Goal: Transaction & Acquisition: Book appointment/travel/reservation

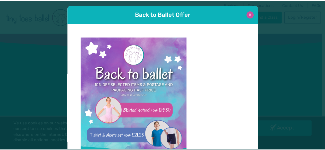
scroll to position [5, 0]
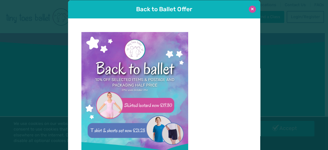
click at [250, 8] on button at bounding box center [252, 9] width 7 height 7
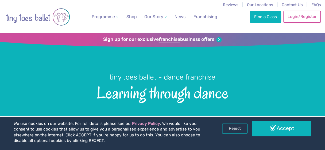
click at [302, 17] on link "Login/Register" at bounding box center [301, 17] width 37 height 12
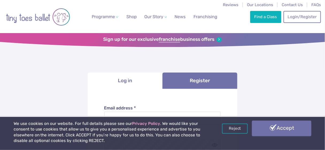
drag, startPoint x: 276, startPoint y: 127, endPoint x: 227, endPoint y: 122, distance: 49.4
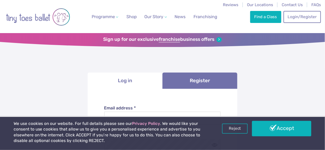
click at [275, 127] on link "Accept" at bounding box center [281, 128] width 59 height 15
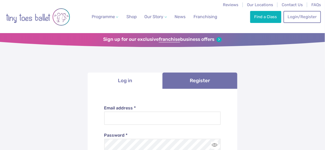
click at [130, 81] on li "Log in" at bounding box center [125, 81] width 75 height 16
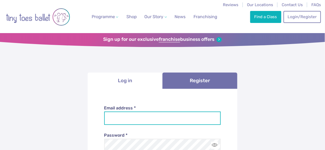
click at [120, 117] on input "Email address *" at bounding box center [162, 118] width 117 height 13
type input "**********"
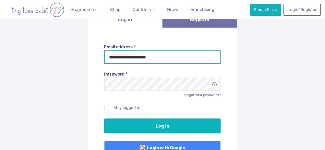
scroll to position [107, 0]
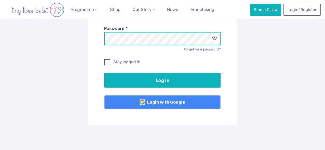
click at [104, 73] on button "Log in" at bounding box center [162, 80] width 117 height 15
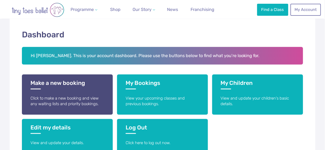
scroll to position [85, 0]
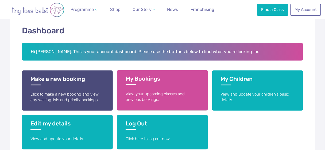
click at [135, 82] on h3 "My Bookings" at bounding box center [163, 80] width 74 height 10
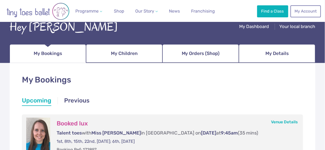
scroll to position [21, 0]
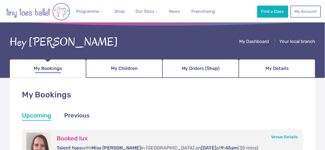
click at [53, 67] on span "My Bookings" at bounding box center [48, 68] width 28 height 9
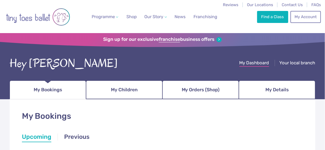
click at [262, 62] on span "My Dashboard" at bounding box center [254, 62] width 30 height 5
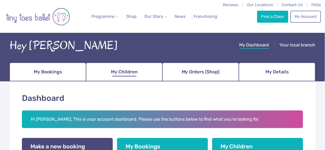
scroll to position [85, 0]
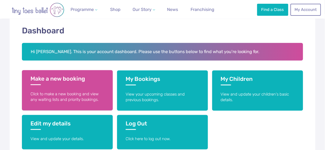
click at [64, 80] on h3 "Make a new booking" at bounding box center [67, 80] width 74 height 10
